Goal: Check status: Check status

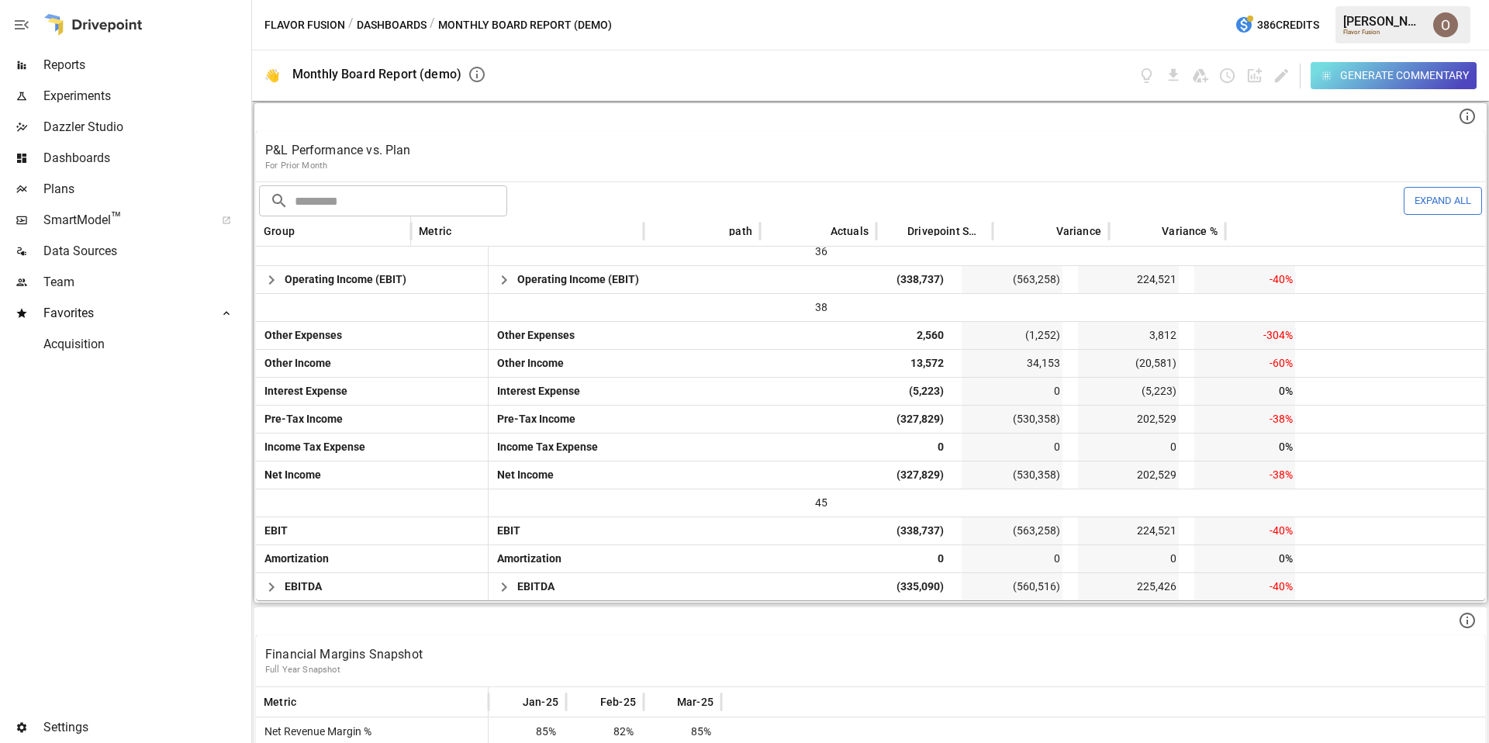
click at [778, 150] on p "P&L Performance vs. Plan" at bounding box center [870, 150] width 1210 height 19
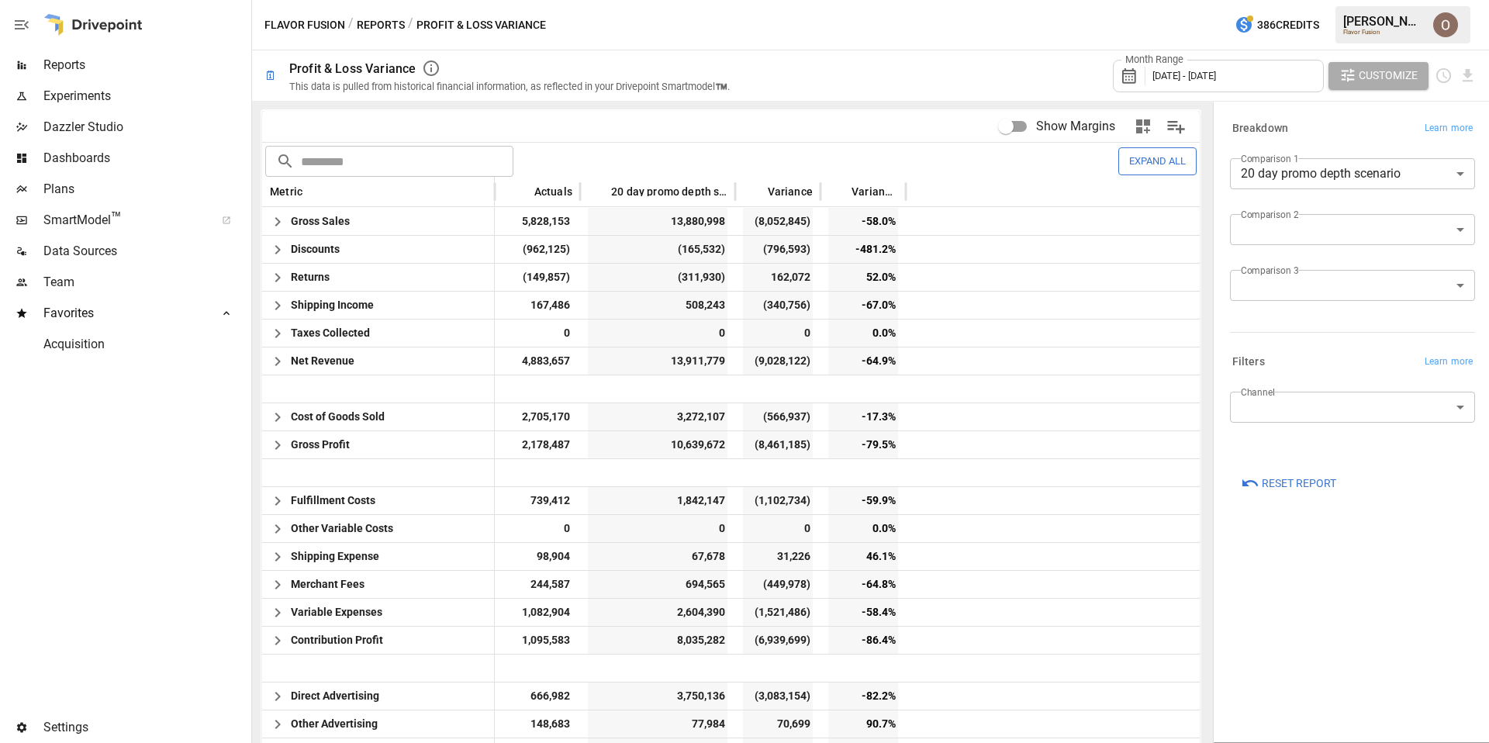
click at [1212, 72] on span "[DATE] - [DATE]" at bounding box center [1184, 76] width 64 height 12
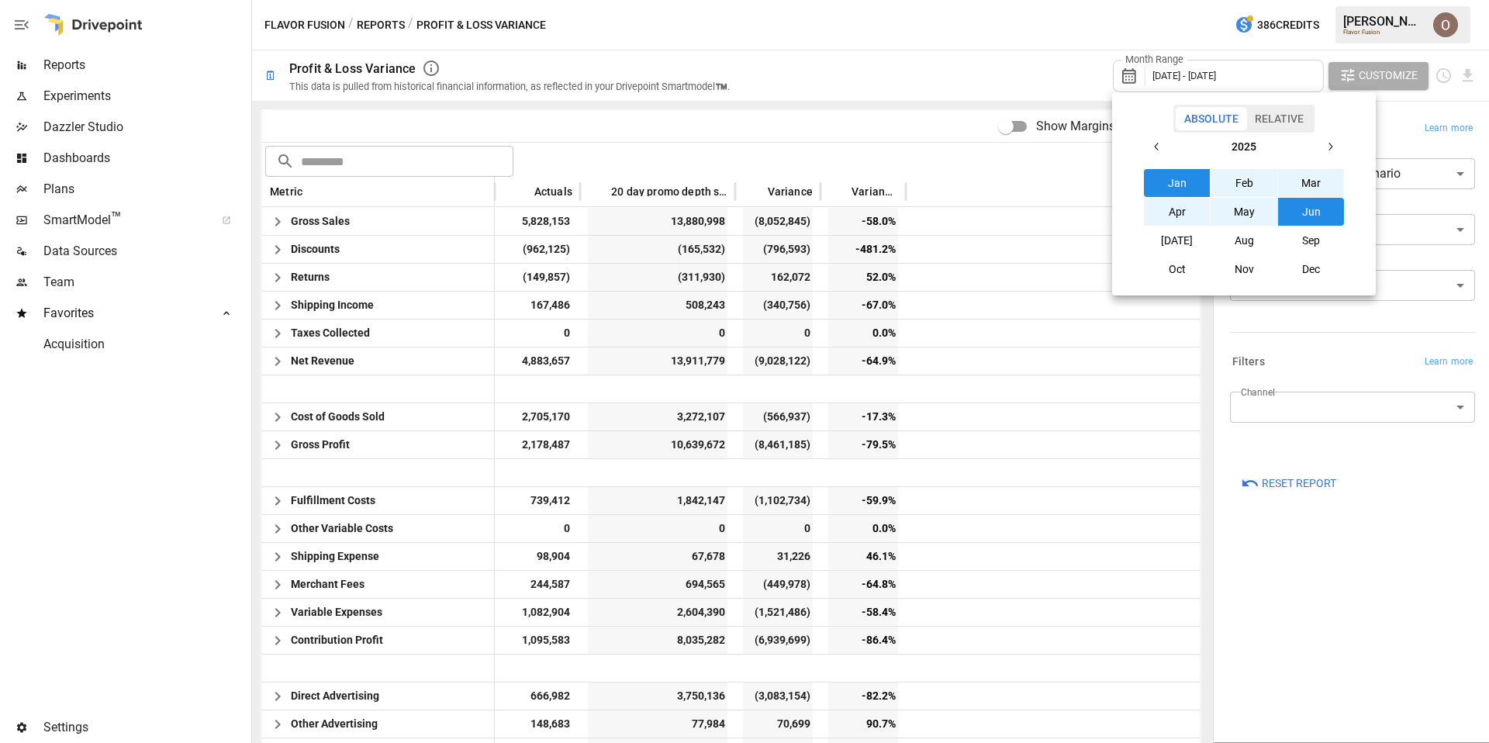
click at [1289, 121] on button "Relative" at bounding box center [1279, 118] width 66 height 23
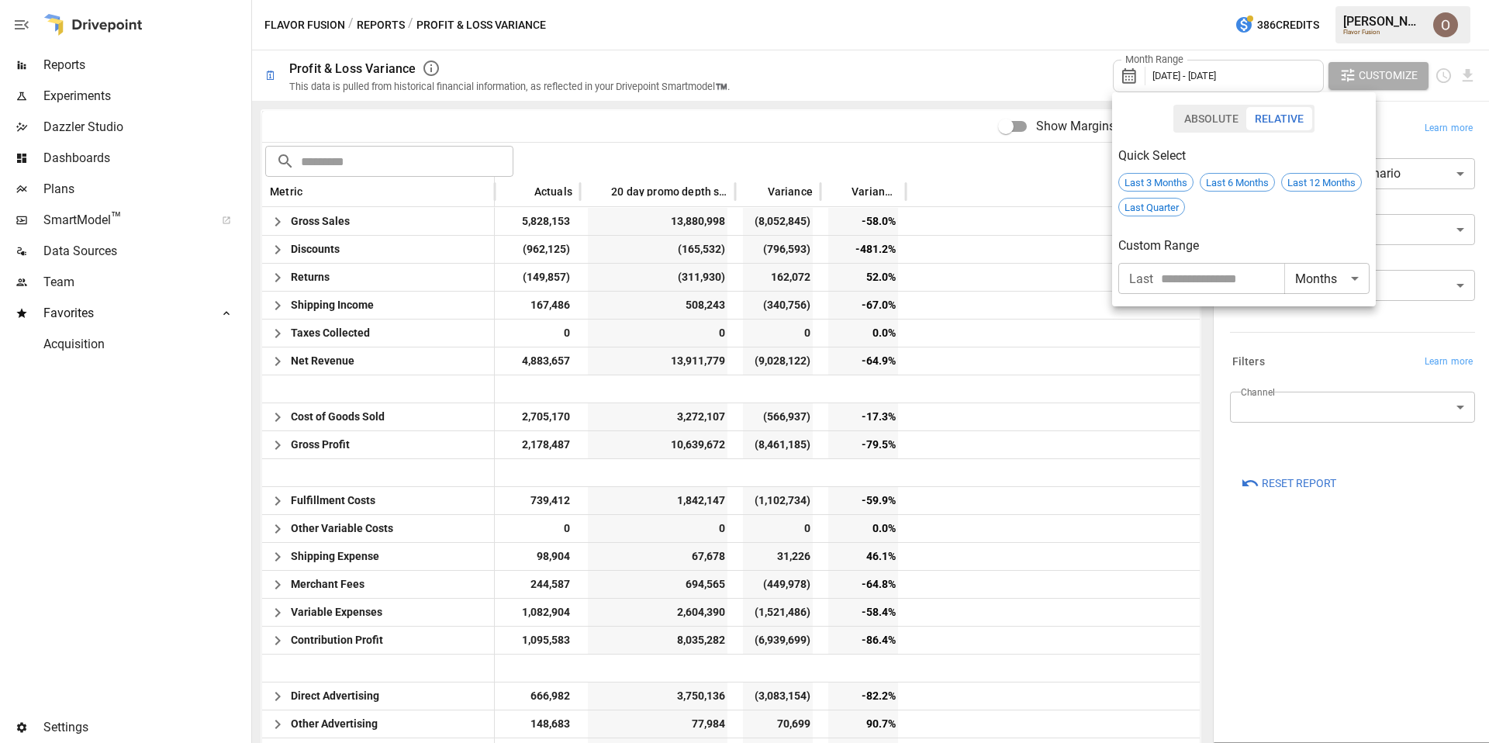
click at [986, 71] on div at bounding box center [744, 371] width 1489 height 743
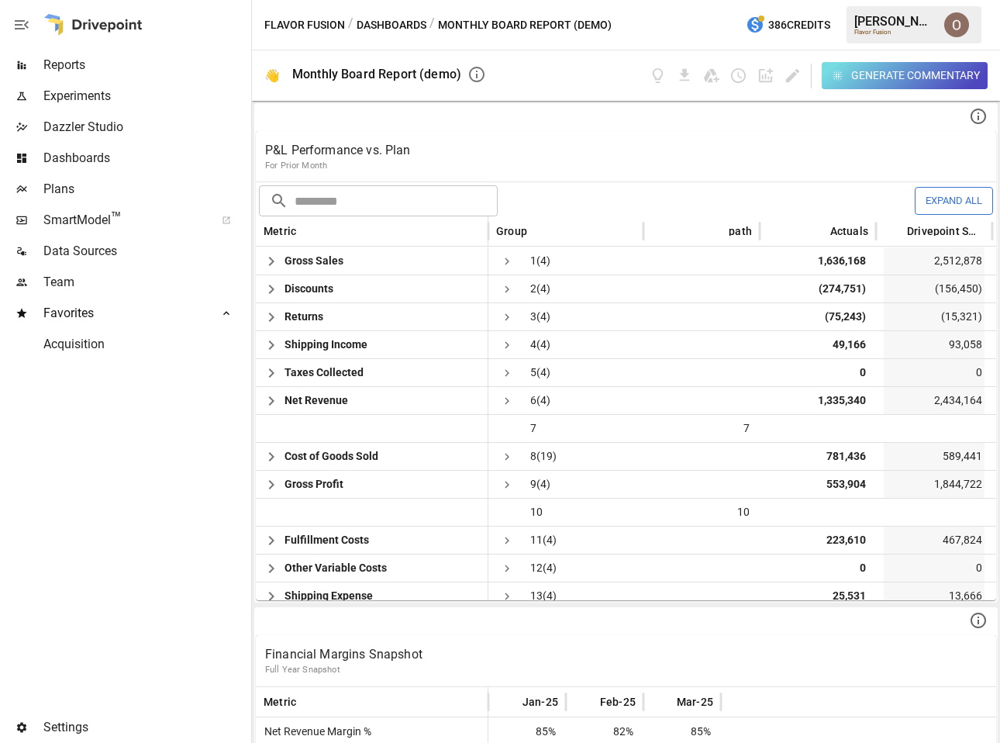
click at [399, 22] on button "Dashboards" at bounding box center [392, 25] width 70 height 19
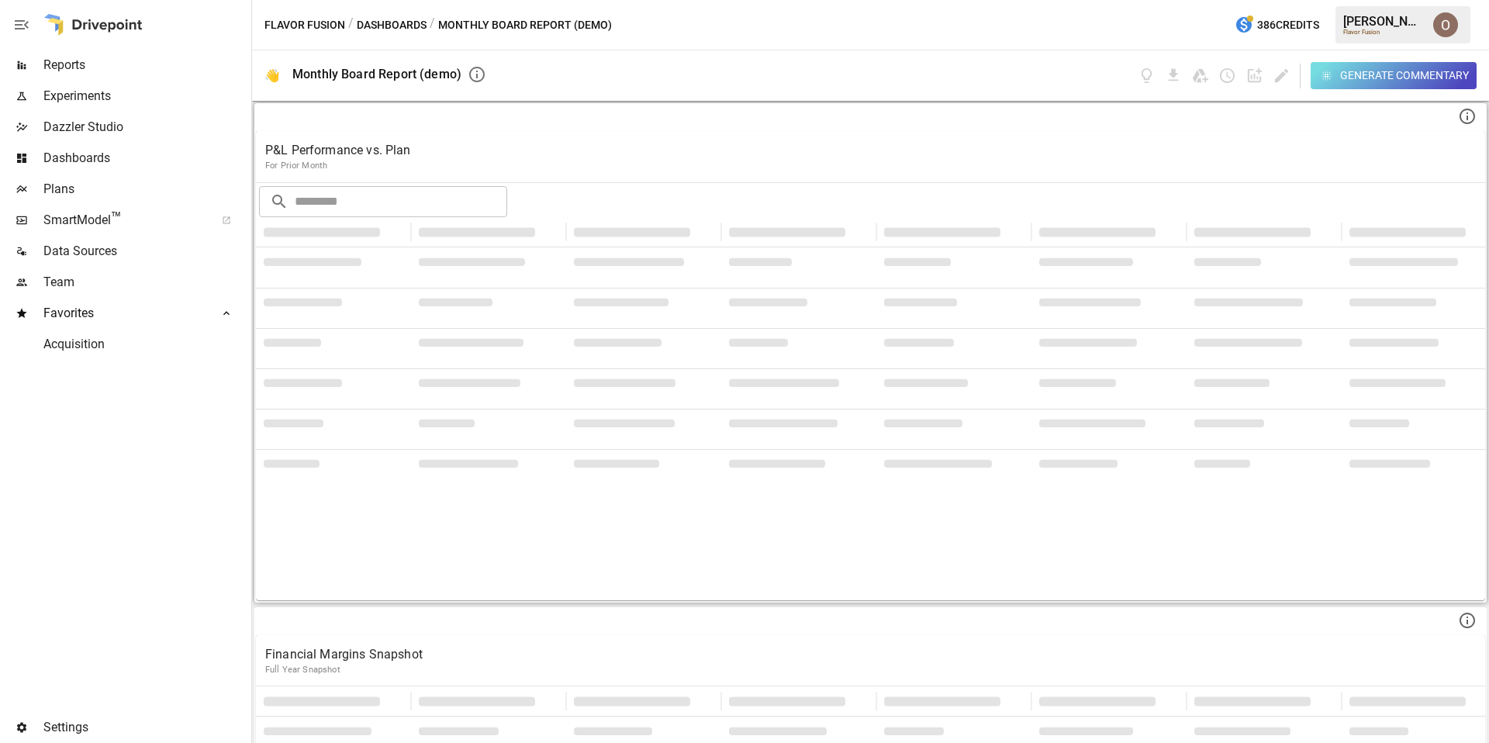
click at [547, 160] on p "For Prior Month" at bounding box center [870, 166] width 1210 height 12
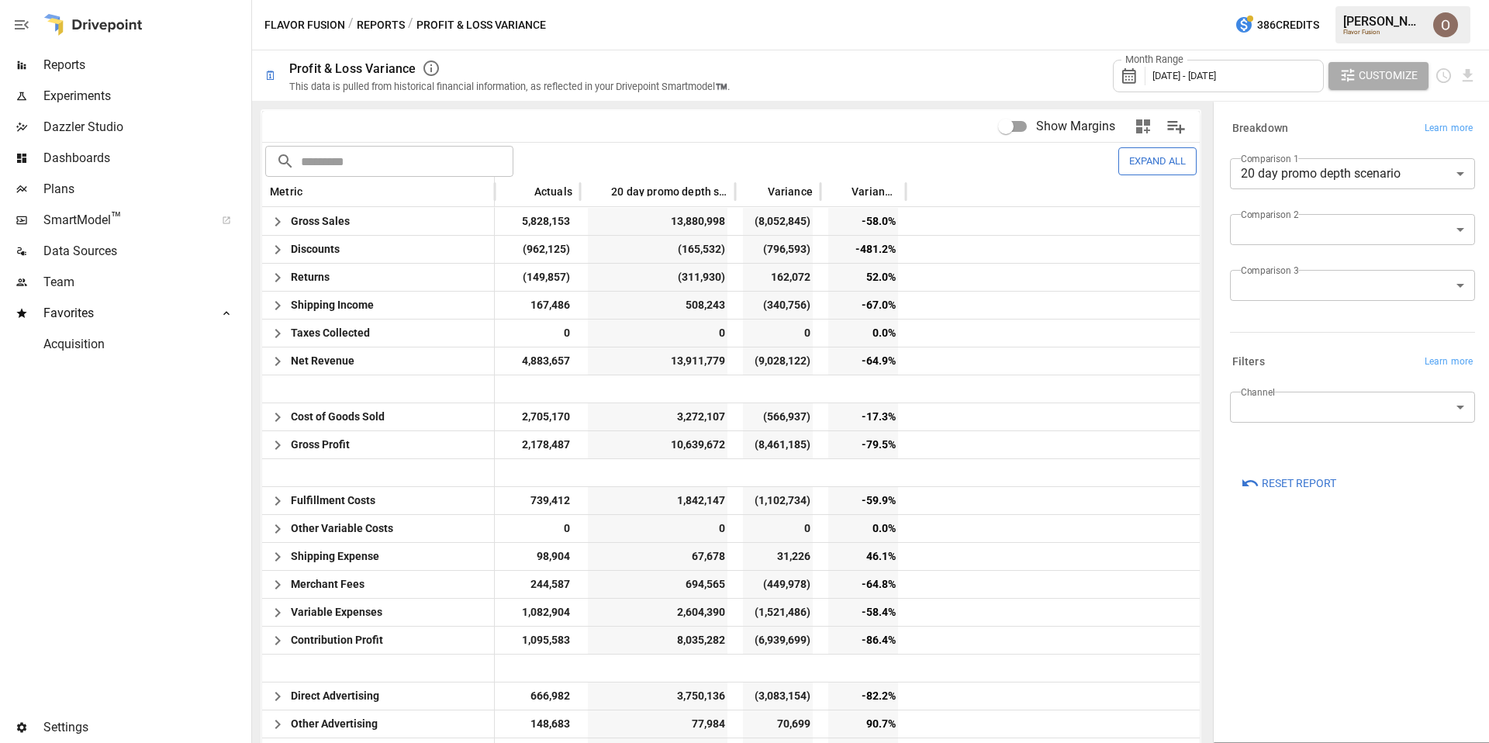
click at [1235, 85] on div "Month Range [DATE] - [DATE]" at bounding box center [1218, 76] width 211 height 33
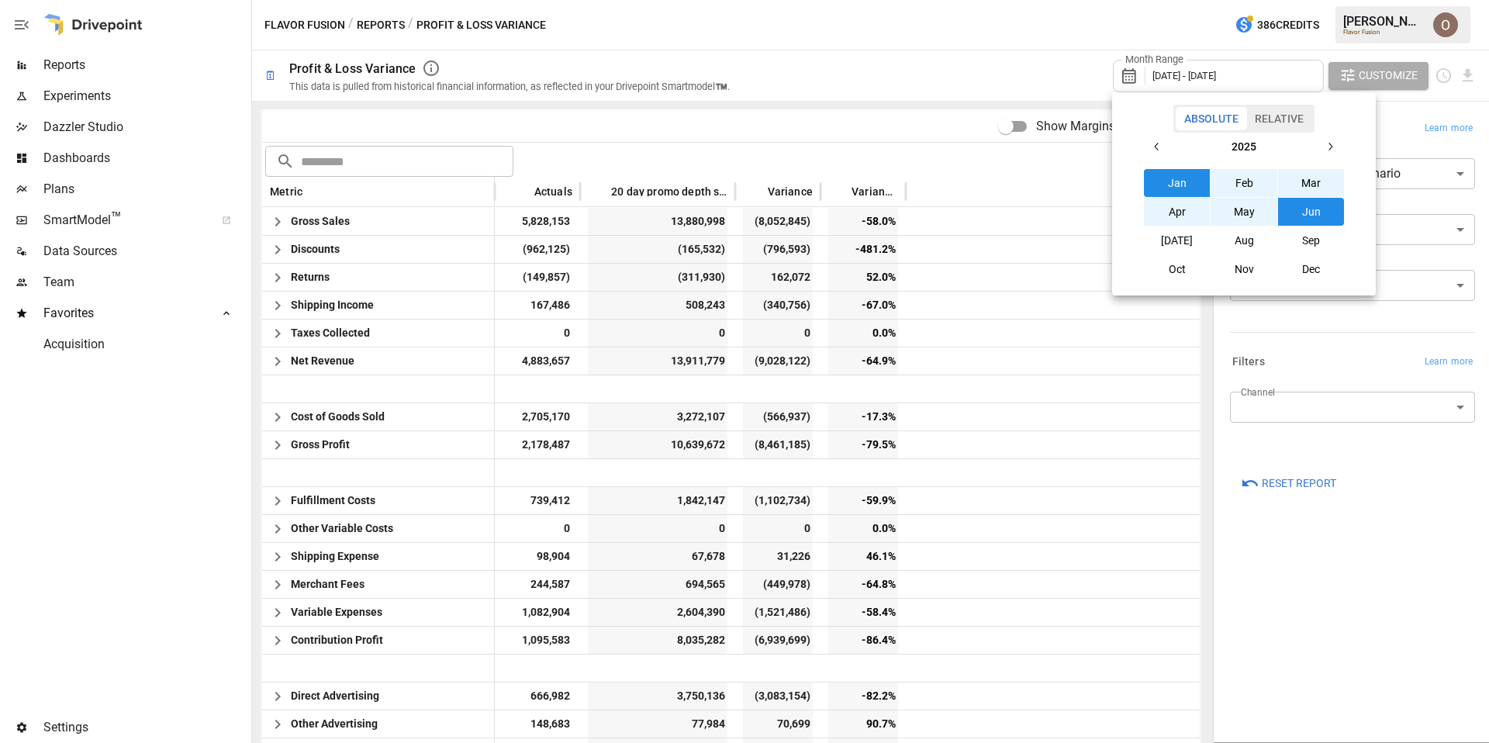
click at [1274, 113] on button "Relative" at bounding box center [1279, 118] width 66 height 23
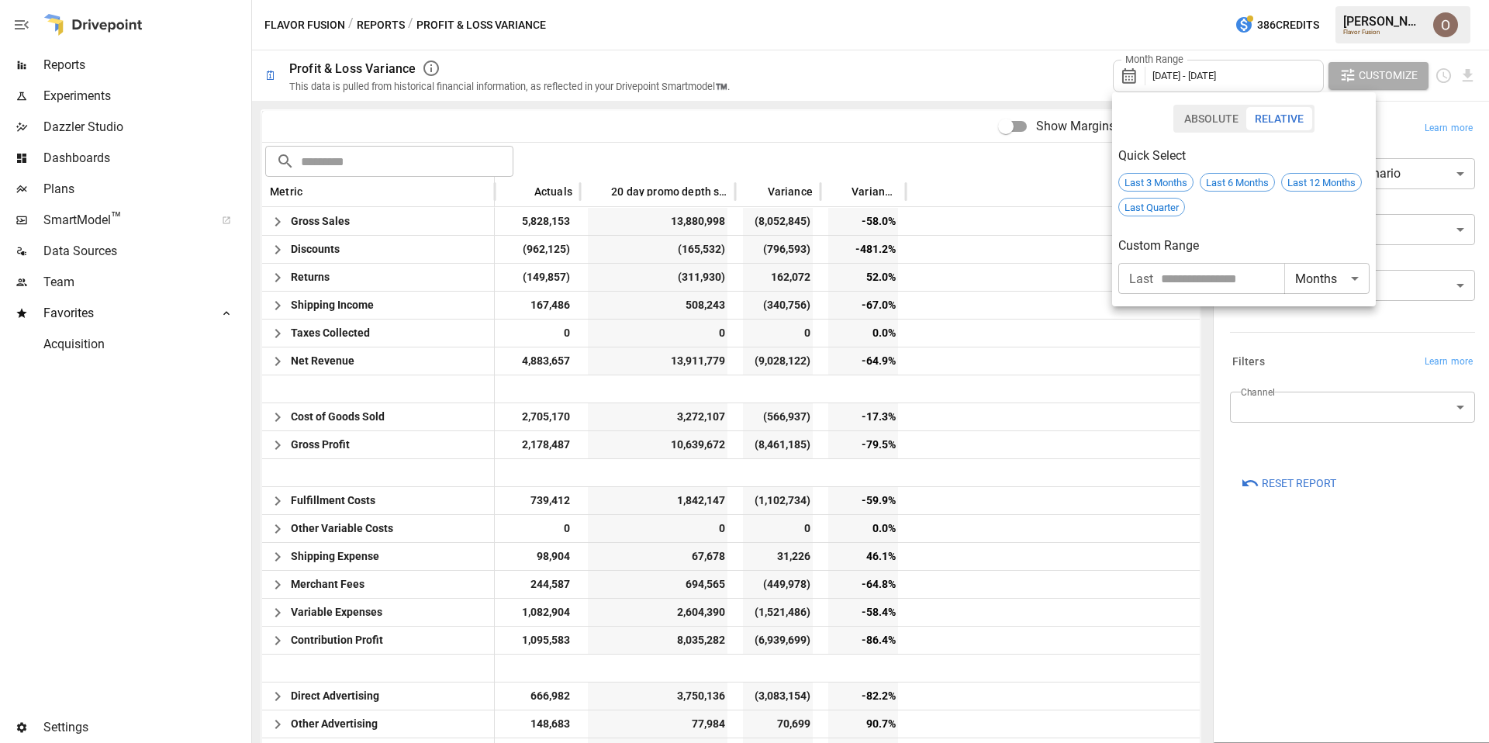
click at [1202, 281] on input "number" at bounding box center [1222, 278] width 123 height 31
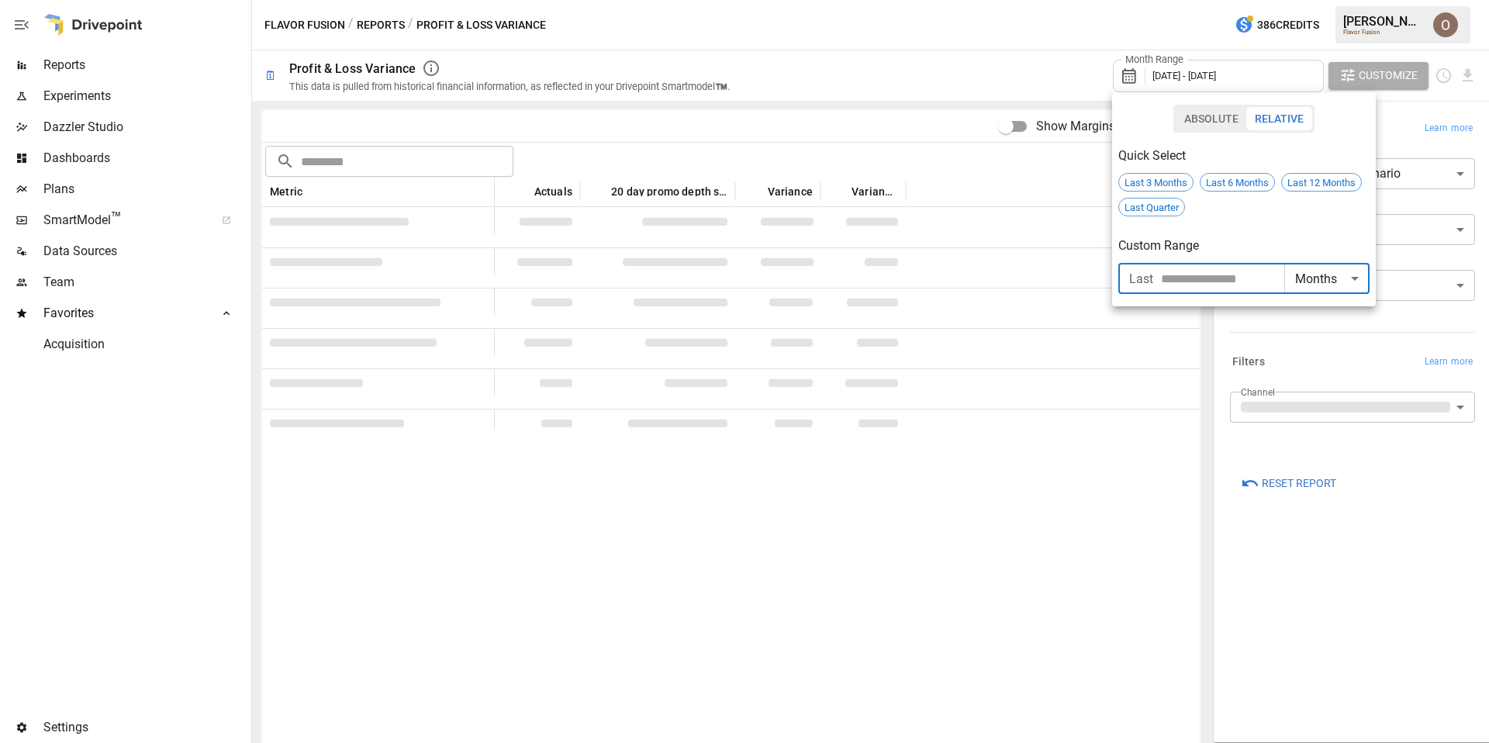
type input "*"
click at [888, 53] on div at bounding box center [744, 371] width 1489 height 743
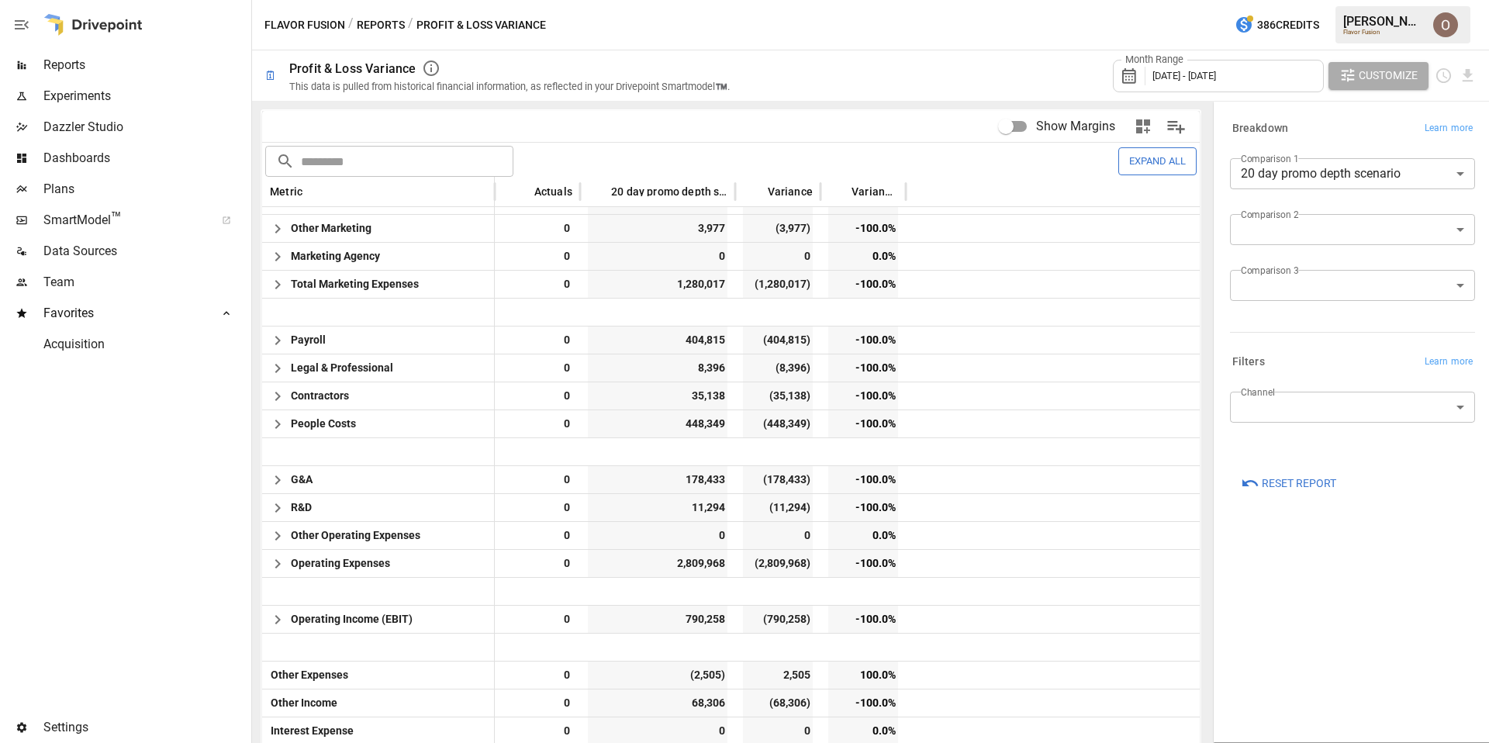
scroll to position [636, 0]
